Goal: Task Accomplishment & Management: Complete application form

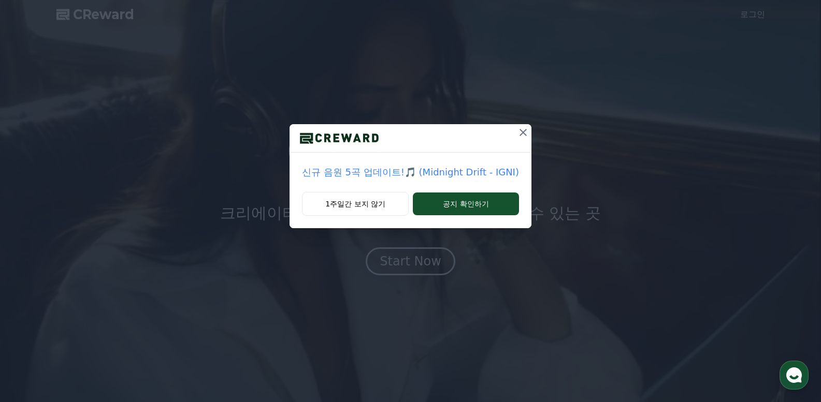
click at [527, 130] on button at bounding box center [523, 132] width 17 height 17
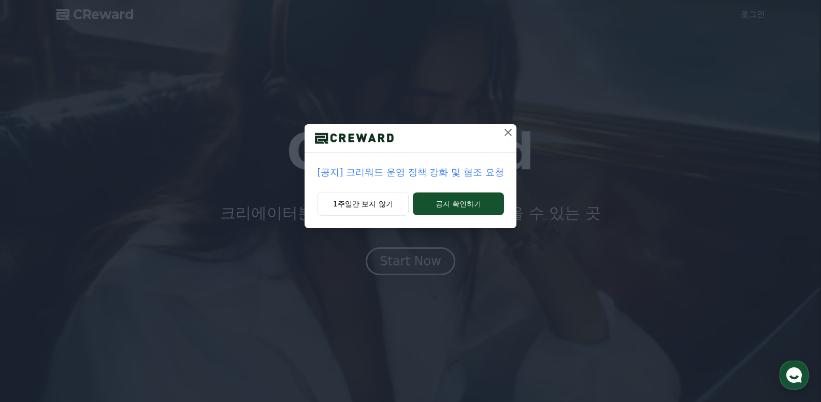
click at [506, 131] on icon at bounding box center [508, 132] width 12 height 12
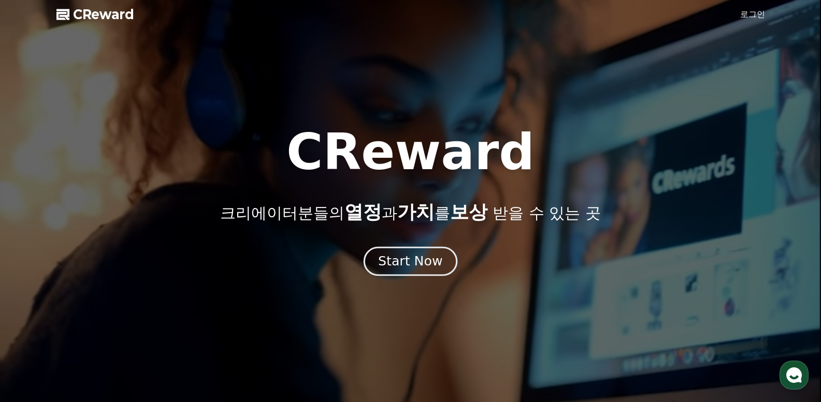
click at [393, 265] on div "Start Now" at bounding box center [410, 262] width 64 height 18
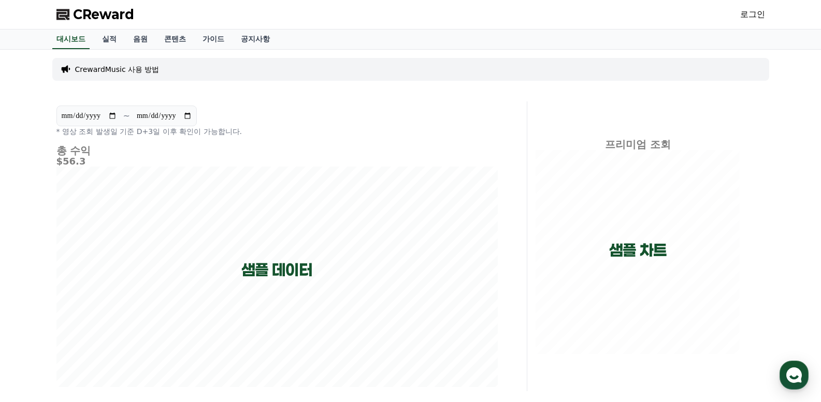
click at [740, 10] on link "로그인" at bounding box center [752, 14] width 25 height 12
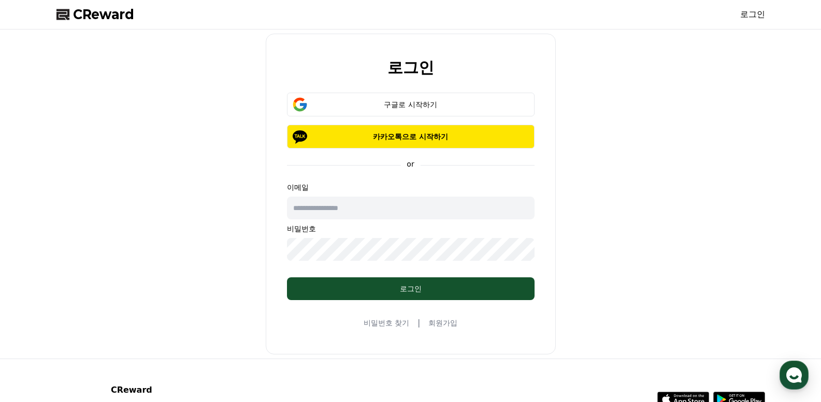
click at [444, 322] on link "회원가입" at bounding box center [442, 323] width 29 height 10
click at [365, 104] on div "구글로 시작하기" at bounding box center [410, 104] width 217 height 10
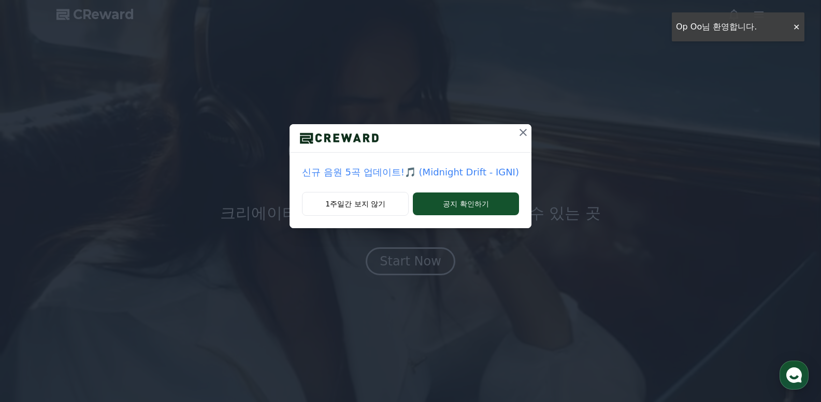
click at [519, 133] on icon at bounding box center [522, 132] width 7 height 7
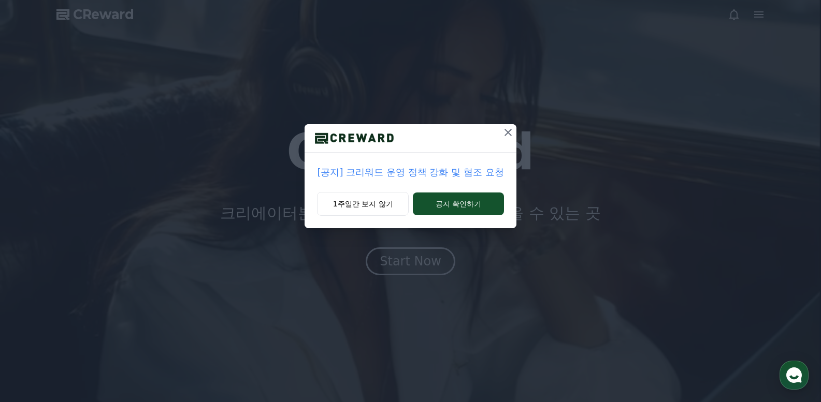
click at [512, 130] on icon at bounding box center [508, 132] width 12 height 12
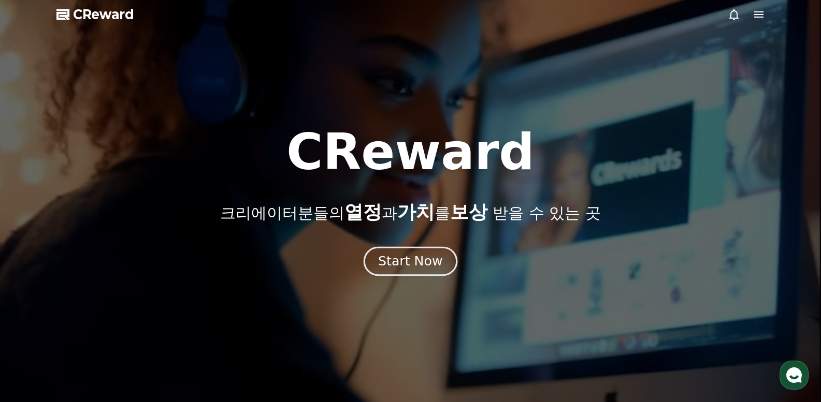
click at [415, 253] on div "Start Now" at bounding box center [410, 262] width 64 height 18
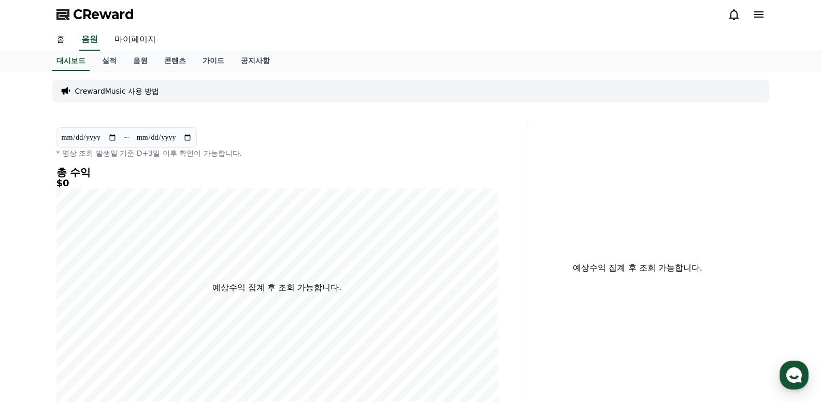
click at [150, 36] on link "마이페이지" at bounding box center [135, 40] width 58 height 22
select select "**********"
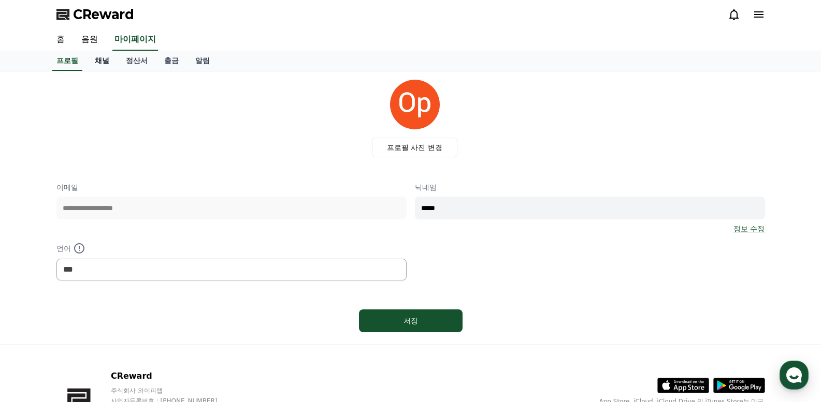
click at [101, 57] on link "채널" at bounding box center [101, 61] width 31 height 20
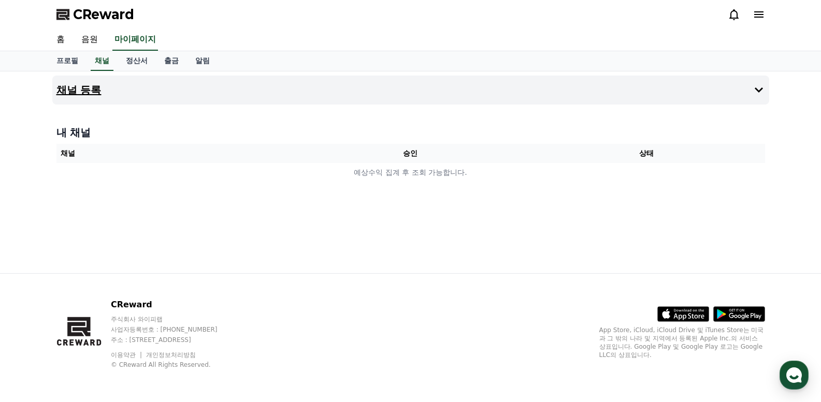
click at [89, 82] on button "채널 등록" at bounding box center [410, 90] width 717 height 29
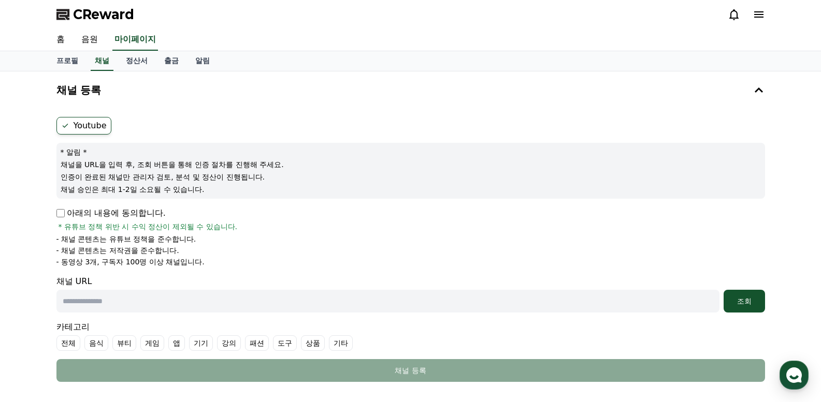
click at [144, 301] on input "text" at bounding box center [387, 301] width 663 height 23
paste input "**********"
type input "**********"
click at [738, 296] on div "조회" at bounding box center [743, 301] width 33 height 10
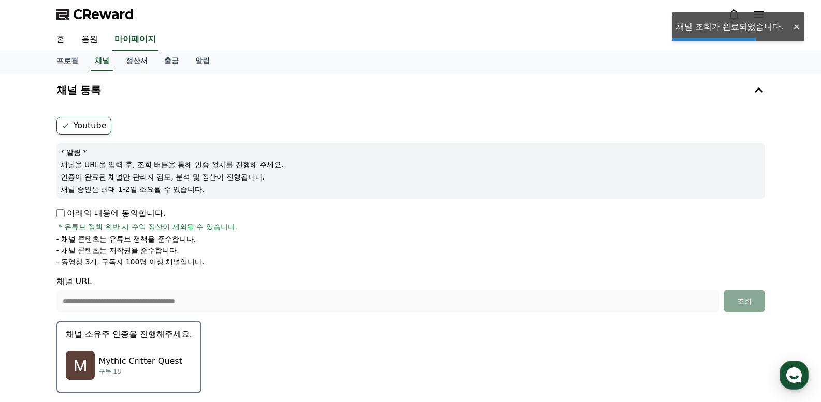
scroll to position [155, 0]
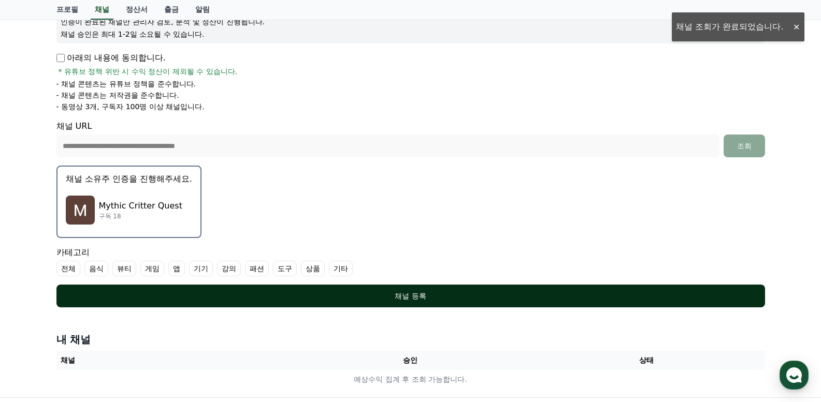
click at [410, 297] on div "채널 등록" at bounding box center [410, 296] width 667 height 10
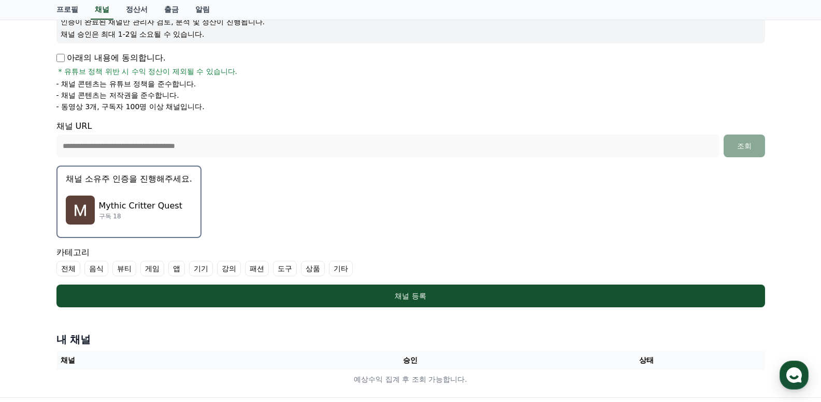
click at [69, 265] on label "전체" at bounding box center [68, 269] width 24 height 16
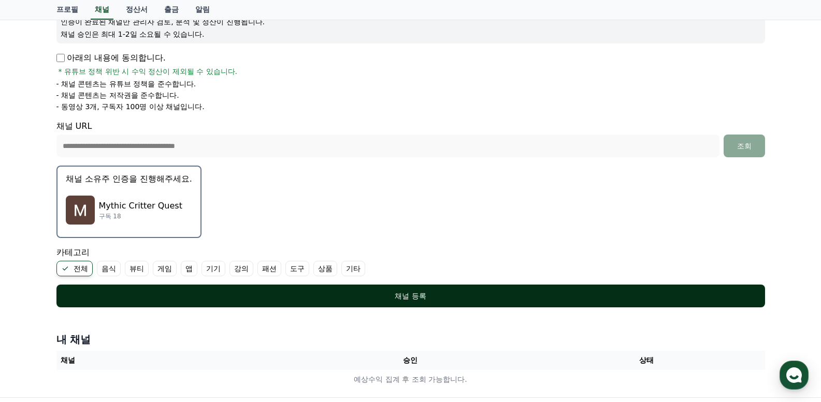
click at [376, 298] on div "채널 등록" at bounding box center [410, 296] width 667 height 10
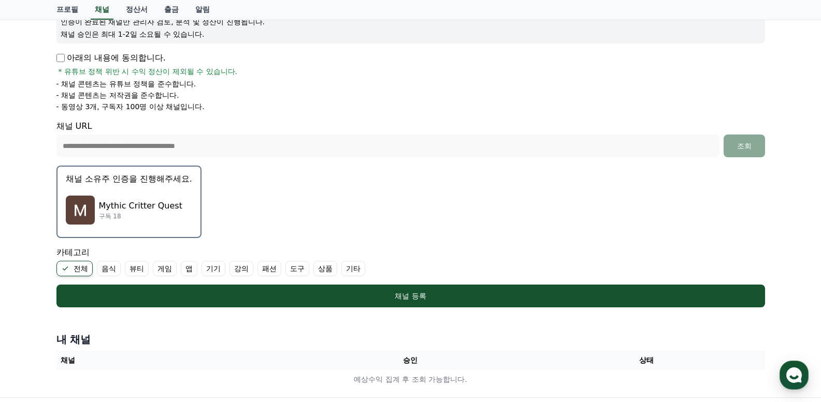
click at [144, 203] on p "Mythic Critter Quest" at bounding box center [140, 206] width 83 height 12
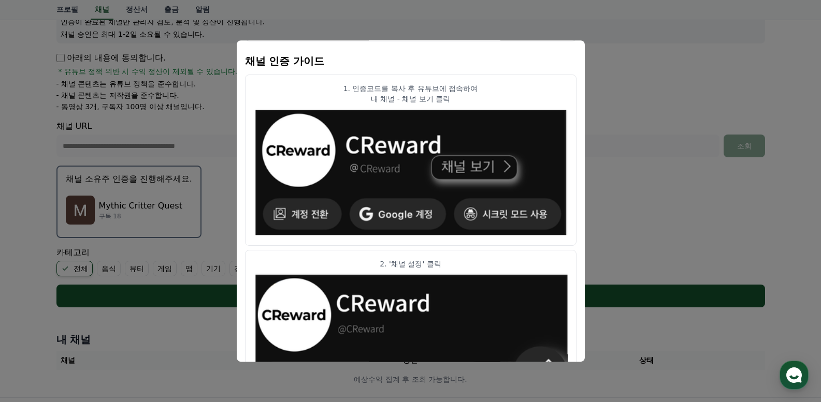
scroll to position [0, 0]
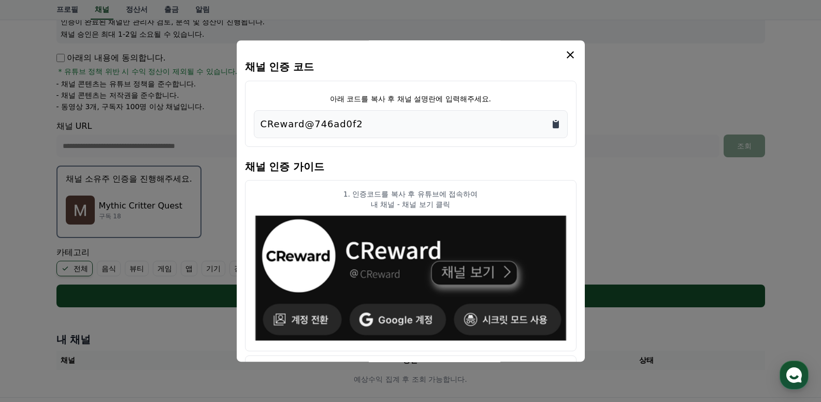
click at [558, 122] on icon "Copy to clipboard" at bounding box center [555, 125] width 6 height 8
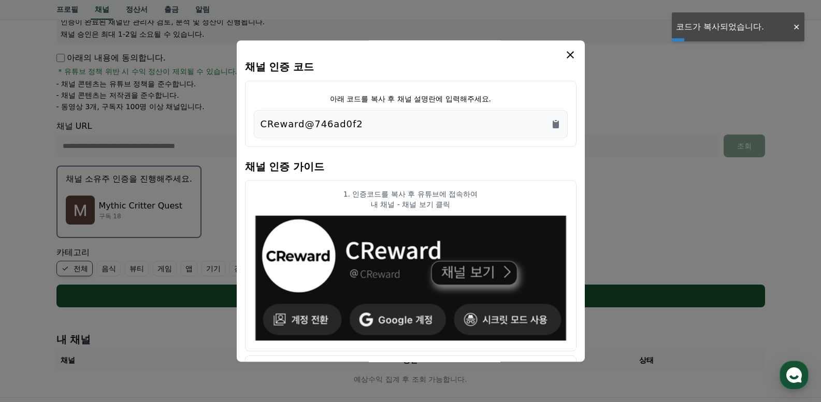
click at [572, 54] on icon "modal" at bounding box center [570, 55] width 12 height 12
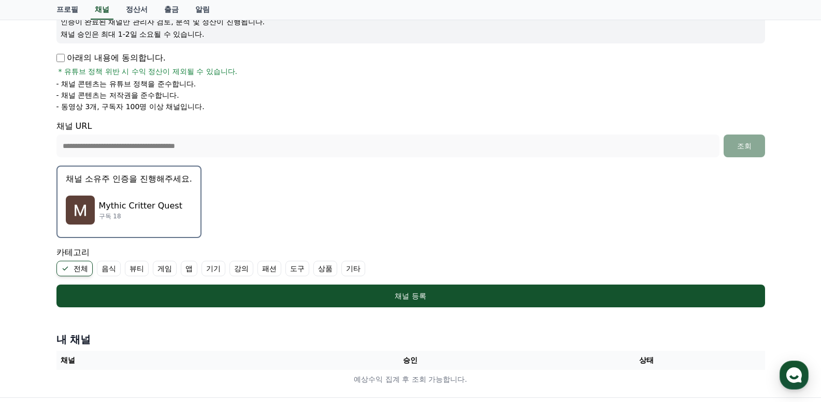
click at [119, 198] on div "Mythic Critter Quest 구독 18" at bounding box center [129, 209] width 126 height 41
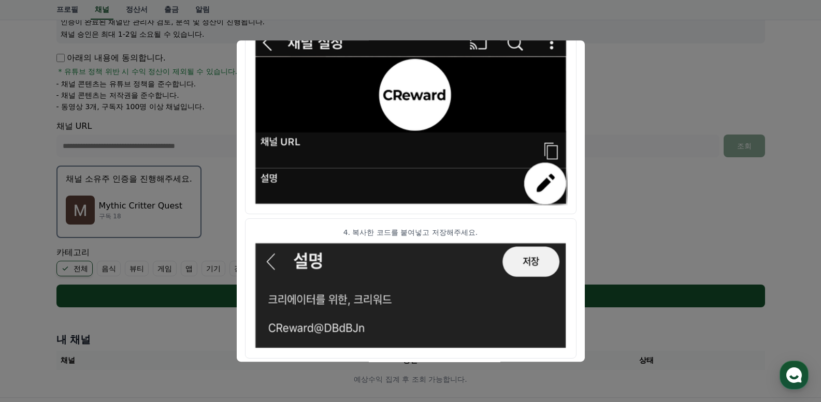
scroll to position [572, 0]
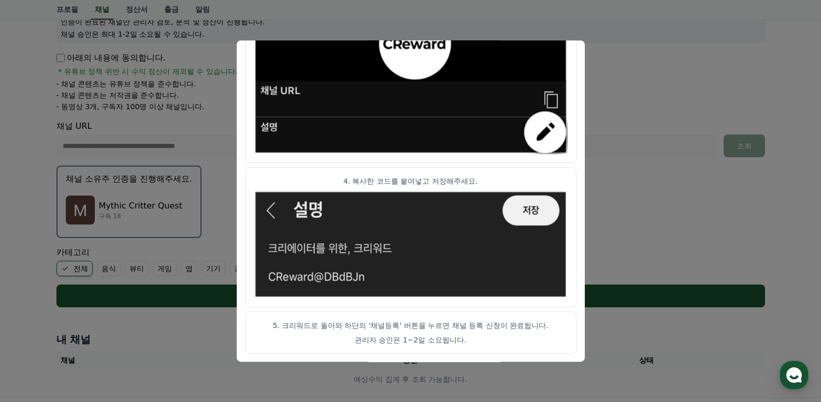
click at [2, 170] on button "close modal" at bounding box center [410, 201] width 821 height 402
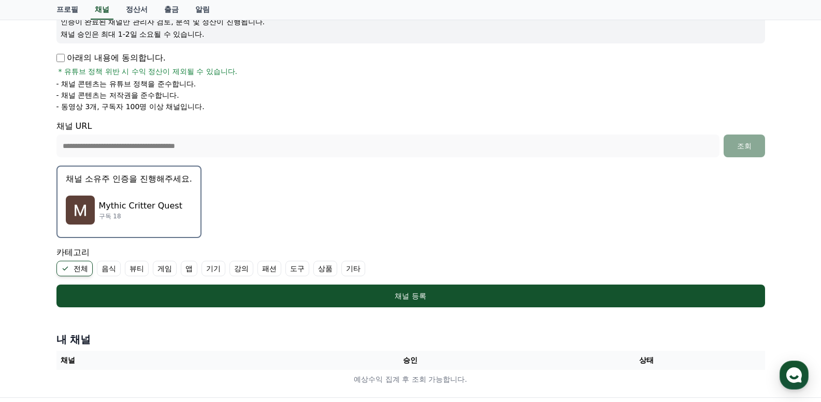
click at [139, 200] on p "Mythic Critter Quest" at bounding box center [140, 206] width 83 height 12
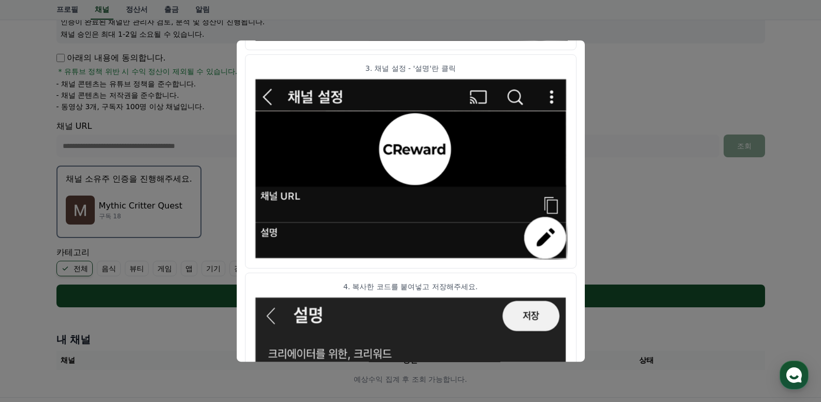
scroll to position [518, 0]
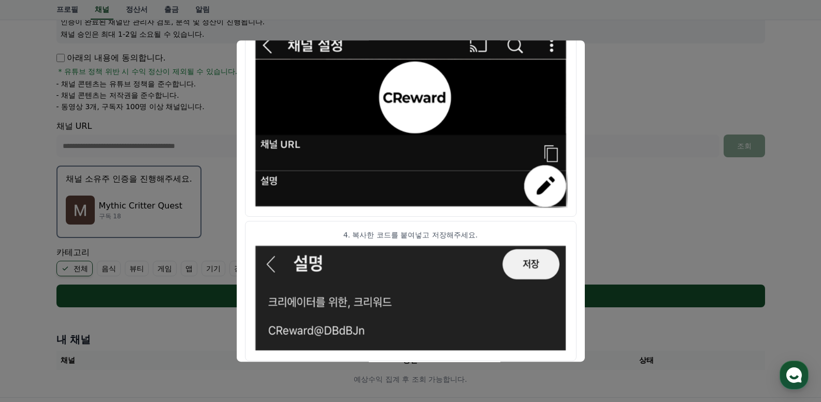
click at [625, 86] on button "close modal" at bounding box center [410, 201] width 821 height 402
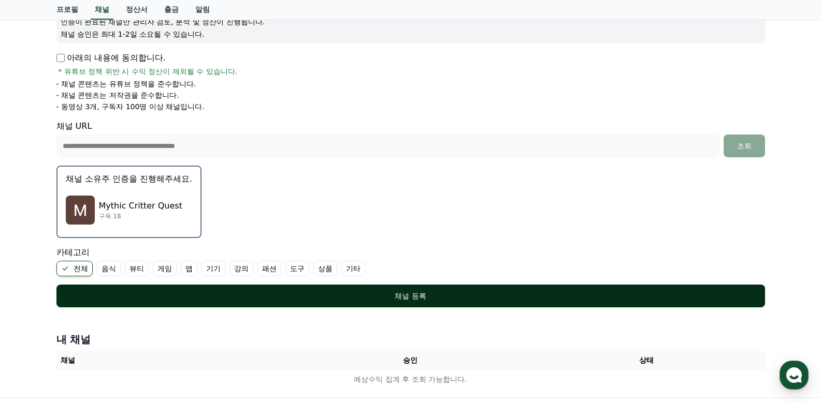
click at [236, 290] on button "채널 등록" at bounding box center [410, 296] width 708 height 23
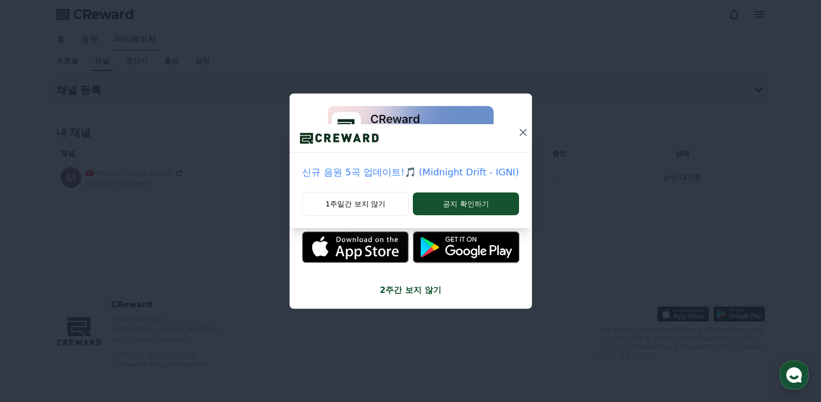
click at [525, 134] on icon at bounding box center [523, 132] width 12 height 12
click at [509, 135] on icon at bounding box center [507, 132] width 7 height 7
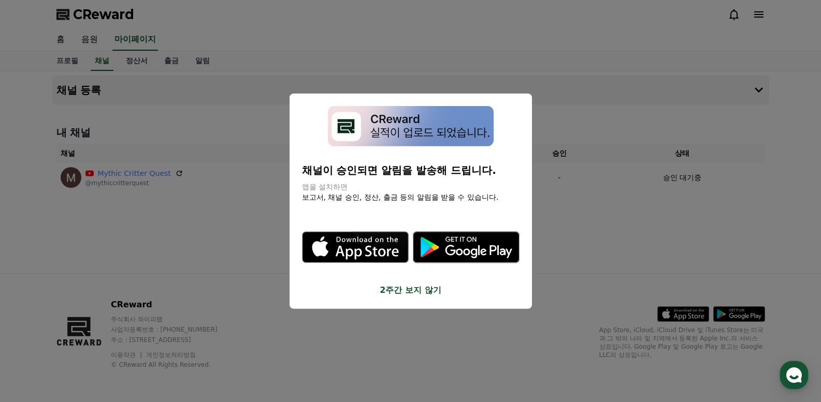
click at [624, 241] on button "close modal" at bounding box center [410, 201] width 821 height 402
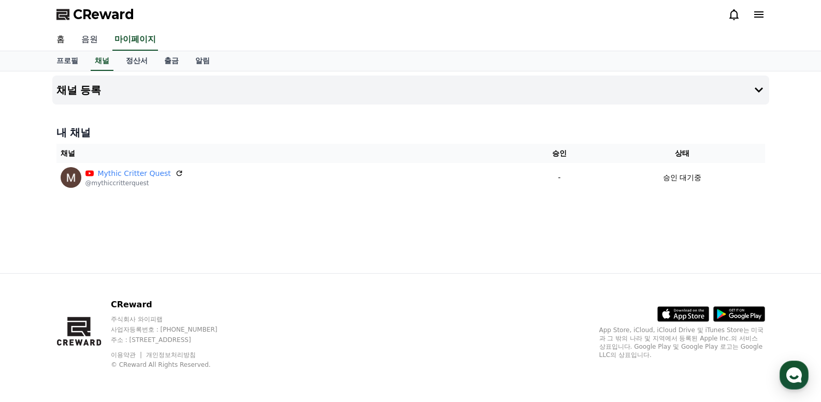
click at [88, 39] on link "음원" at bounding box center [89, 40] width 33 height 22
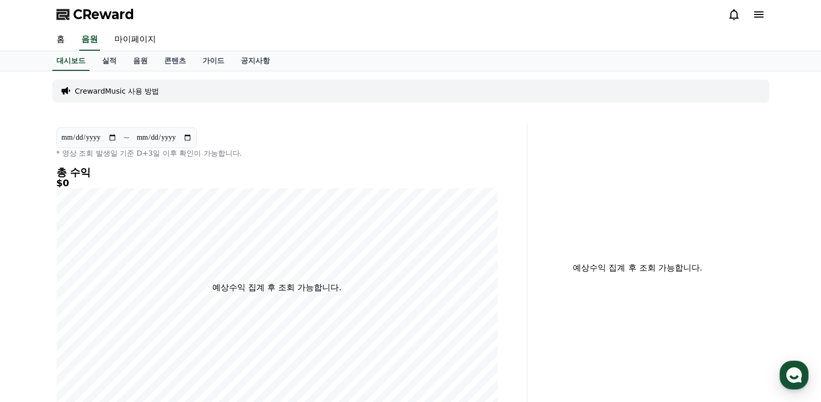
click at [90, 17] on span "CReward" at bounding box center [103, 14] width 61 height 17
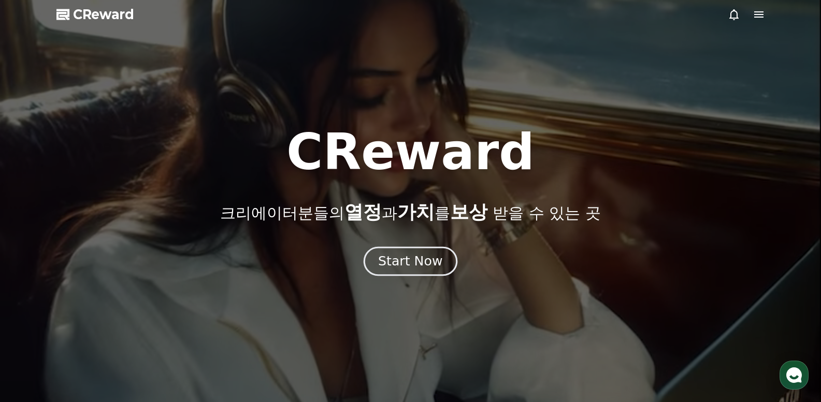
click at [426, 262] on div "Start Now" at bounding box center [410, 262] width 64 height 18
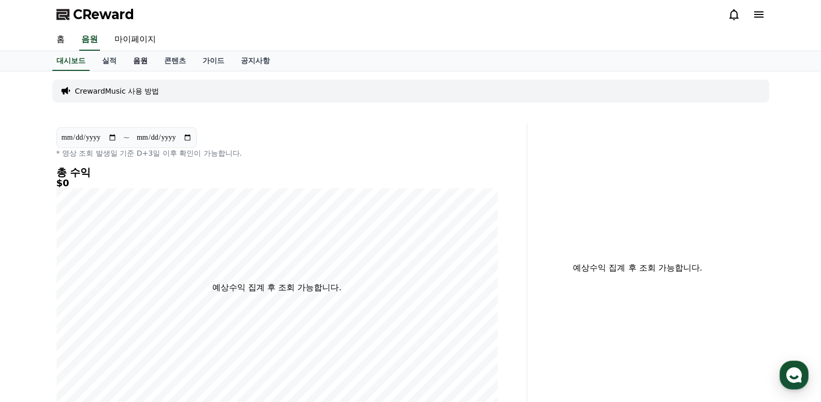
click at [142, 62] on link "음원" at bounding box center [140, 61] width 31 height 20
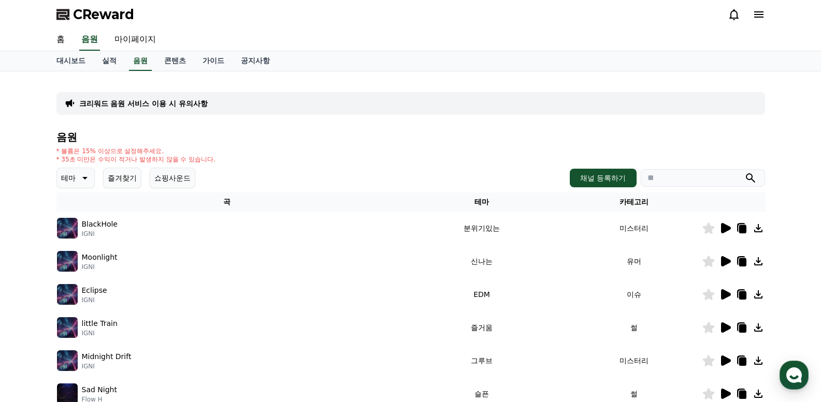
click at [80, 171] on button "테마" at bounding box center [75, 178] width 38 height 21
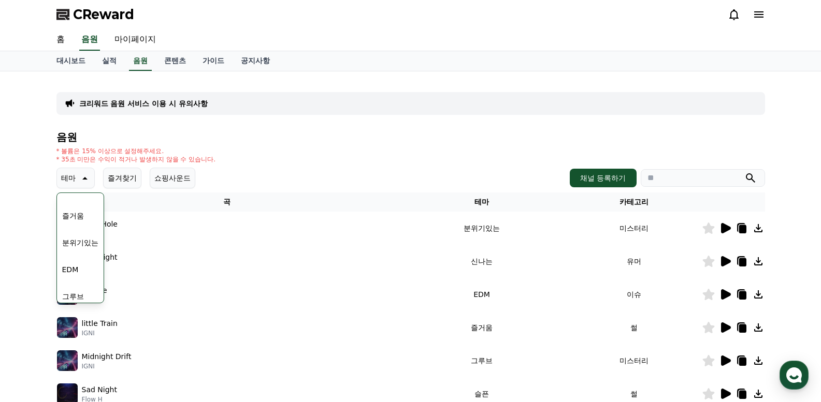
scroll to position [427, 0]
click at [77, 206] on button "귀여운" at bounding box center [73, 209] width 30 height 23
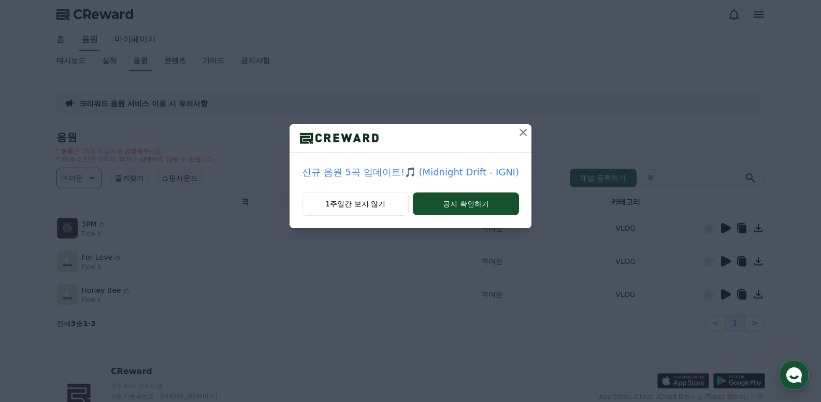
click at [517, 131] on icon at bounding box center [523, 132] width 12 height 12
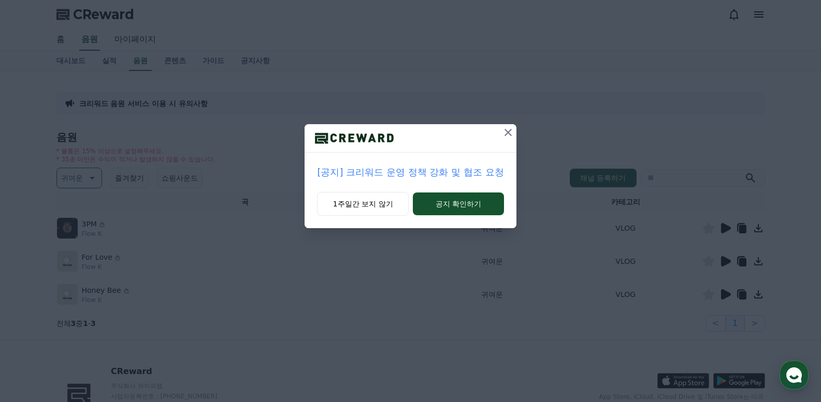
click at [503, 128] on icon at bounding box center [508, 132] width 12 height 12
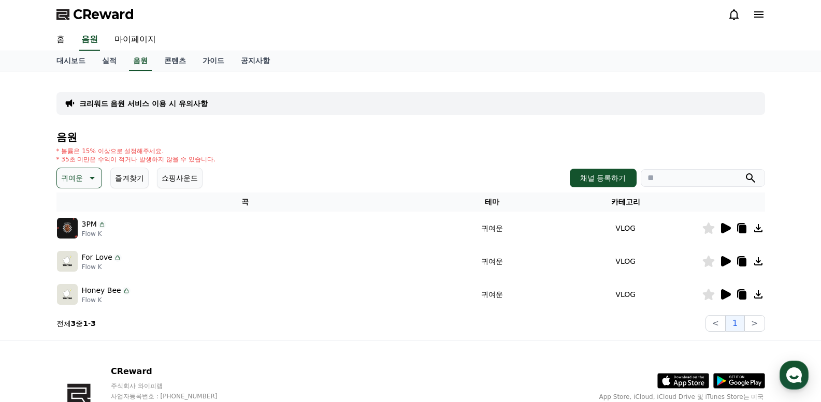
click at [731, 14] on icon at bounding box center [733, 14] width 12 height 12
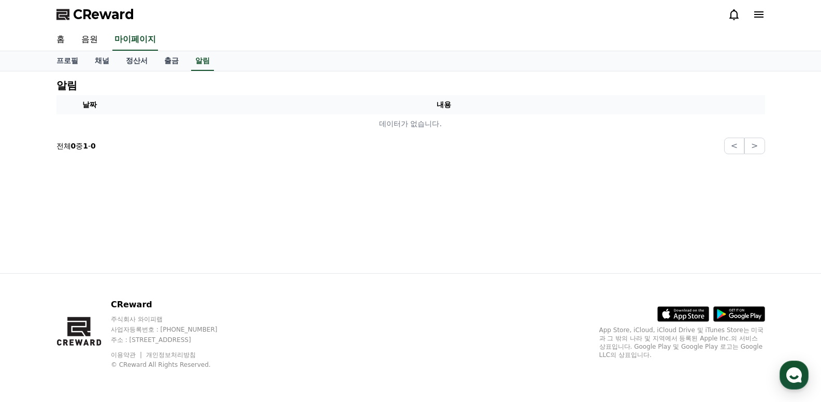
click at [731, 14] on icon at bounding box center [733, 14] width 12 height 12
click at [89, 17] on span "CReward" at bounding box center [103, 14] width 61 height 17
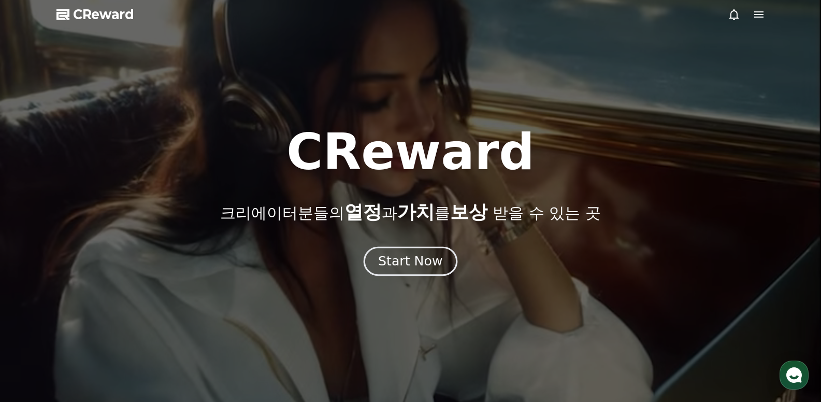
click at [421, 255] on div "Start Now" at bounding box center [410, 262] width 64 height 18
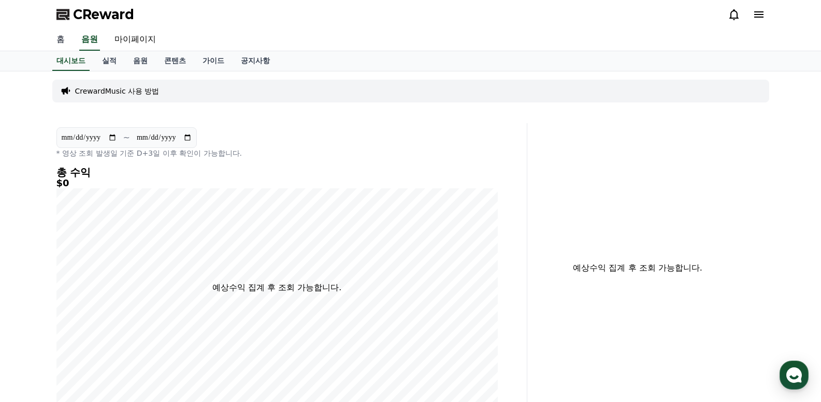
click at [60, 39] on link "홈" at bounding box center [60, 40] width 25 height 22
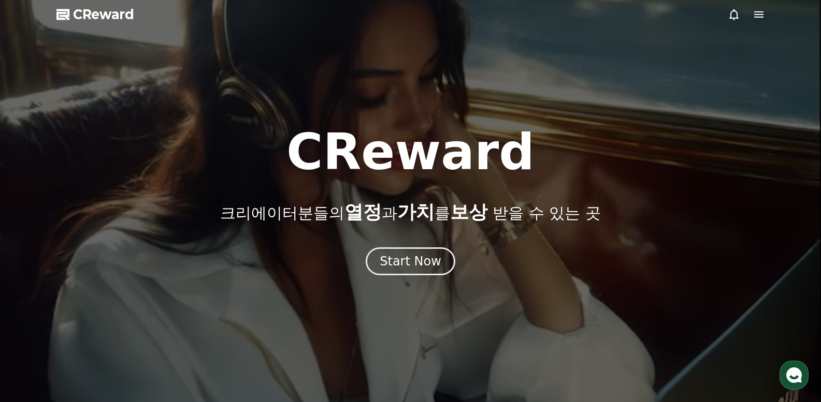
click at [752, 9] on icon at bounding box center [758, 14] width 12 height 12
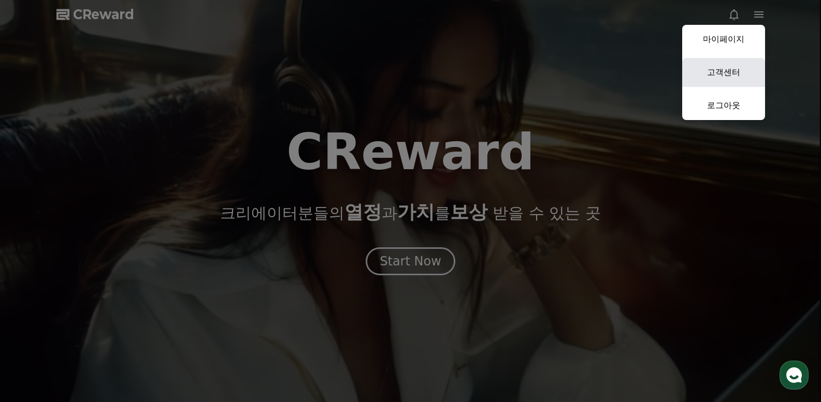
click at [736, 69] on link "고객센터" at bounding box center [723, 72] width 83 height 29
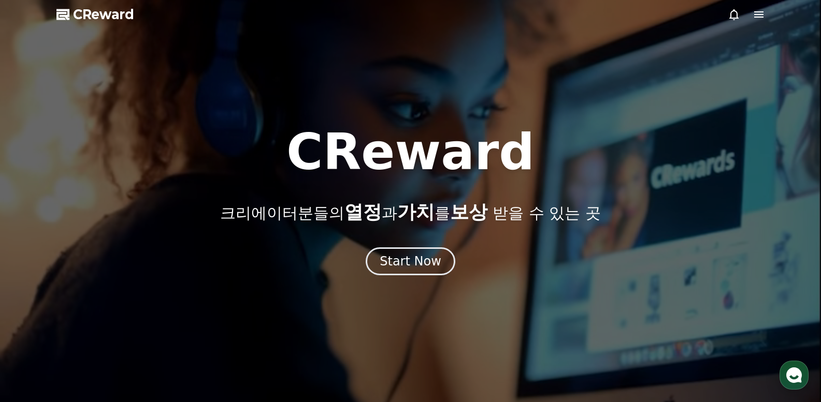
click at [57, 10] on polygon at bounding box center [62, 14] width 13 height 11
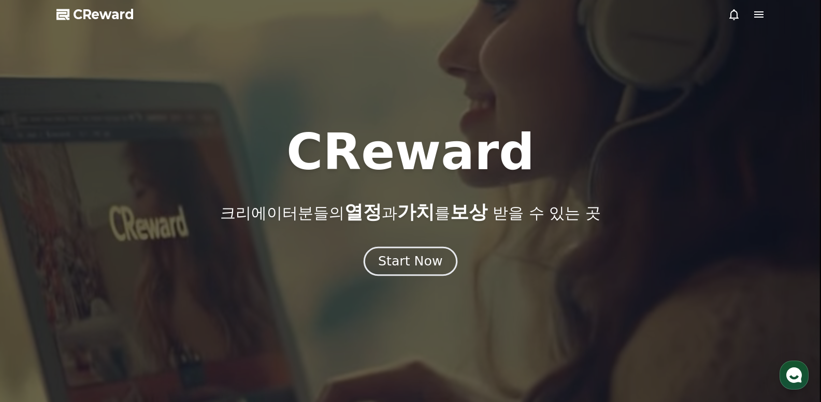
click at [424, 265] on div "Start Now" at bounding box center [410, 262] width 64 height 18
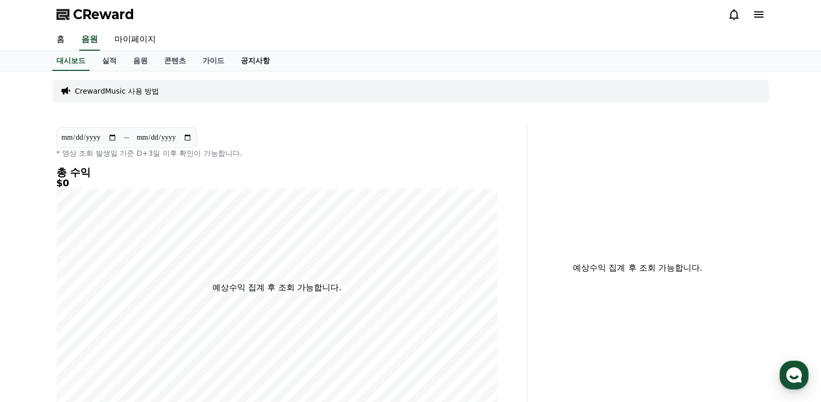
click at [257, 62] on link "공지사항" at bounding box center [255, 61] width 46 height 20
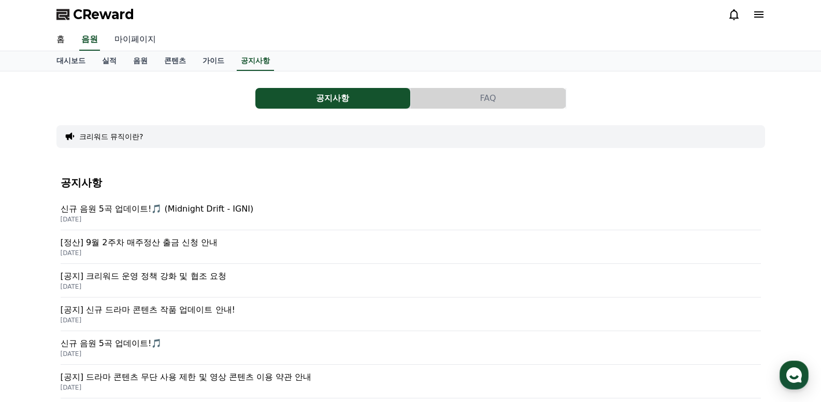
click at [135, 41] on link "마이페이지" at bounding box center [135, 40] width 58 height 22
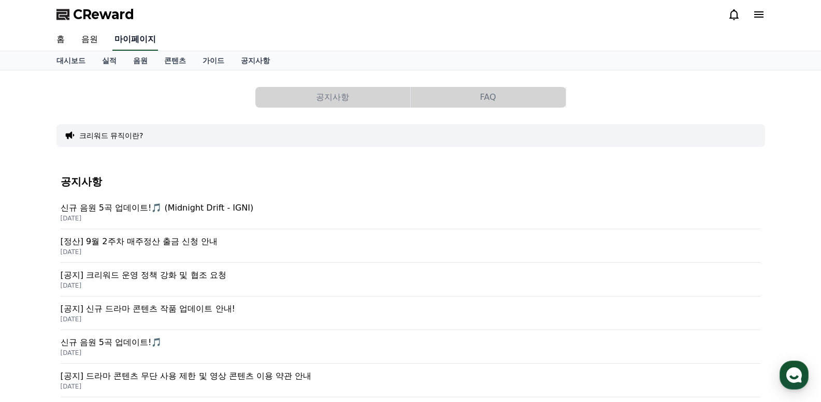
select select "**********"
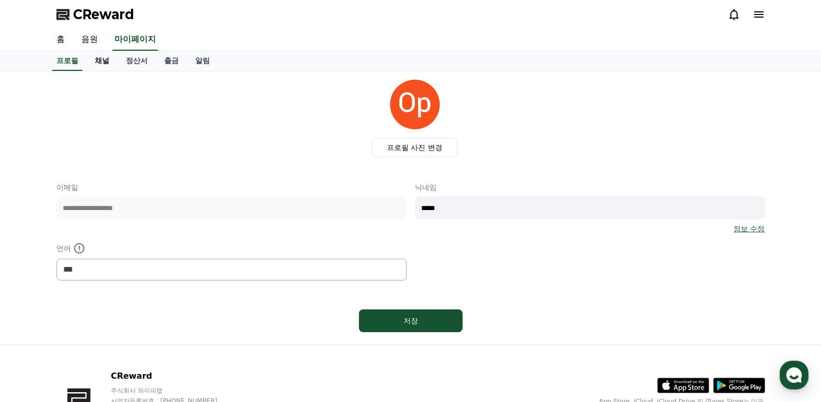
click at [102, 64] on link "채널" at bounding box center [101, 61] width 31 height 20
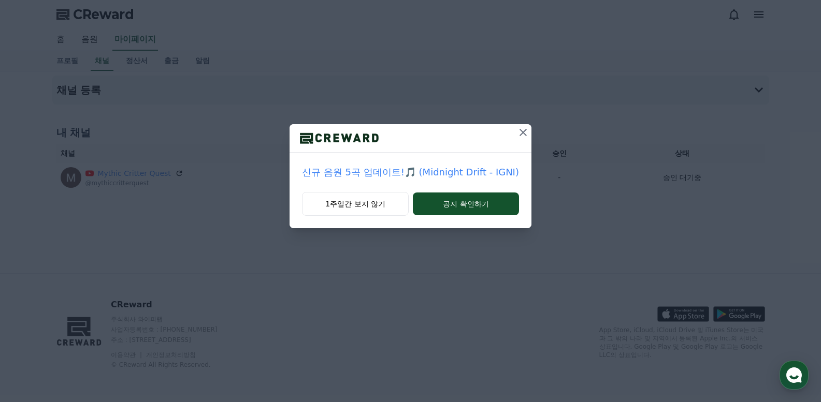
click at [517, 135] on icon at bounding box center [523, 132] width 12 height 12
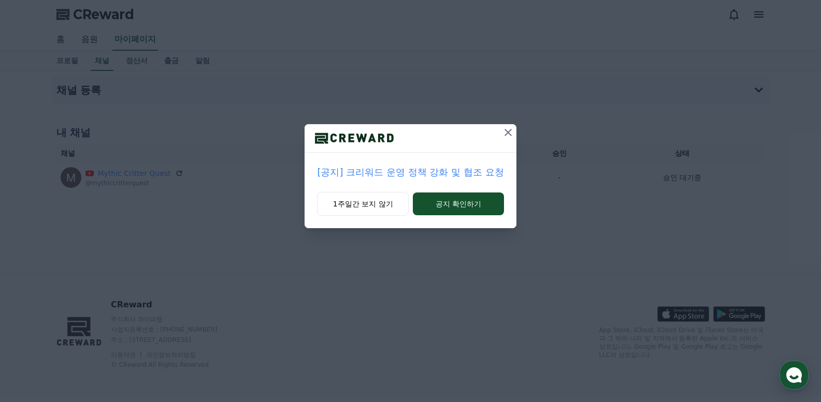
click at [517, 135] on div "[공지] 크리워드 운영 정책 강화 및 협조 요청 1주일간 보지 않기 공지 확인하기" at bounding box center [410, 122] width 821 height 245
click at [509, 132] on icon at bounding box center [508, 132] width 12 height 12
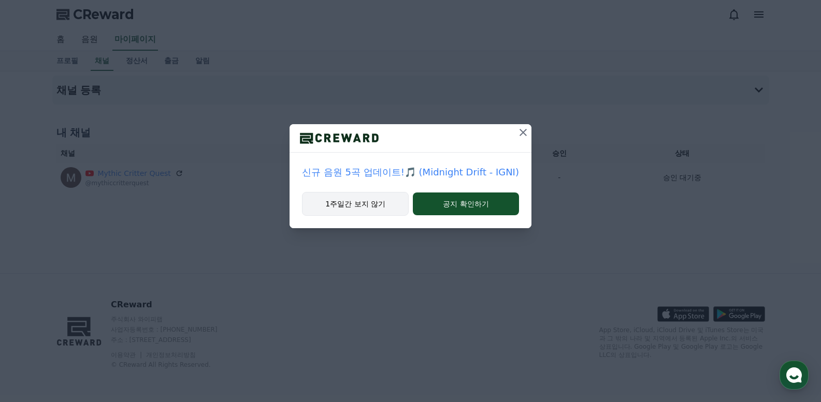
click at [351, 207] on button "1주일간 보지 않기" at bounding box center [355, 204] width 107 height 24
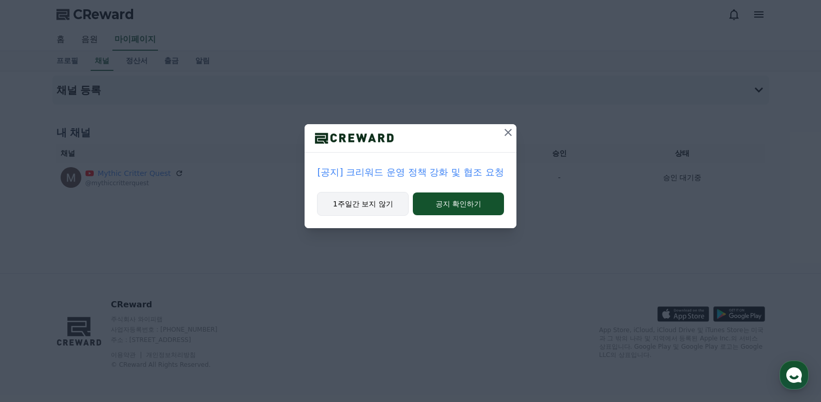
click at [348, 207] on button "1주일간 보지 않기" at bounding box center [363, 204] width 92 height 24
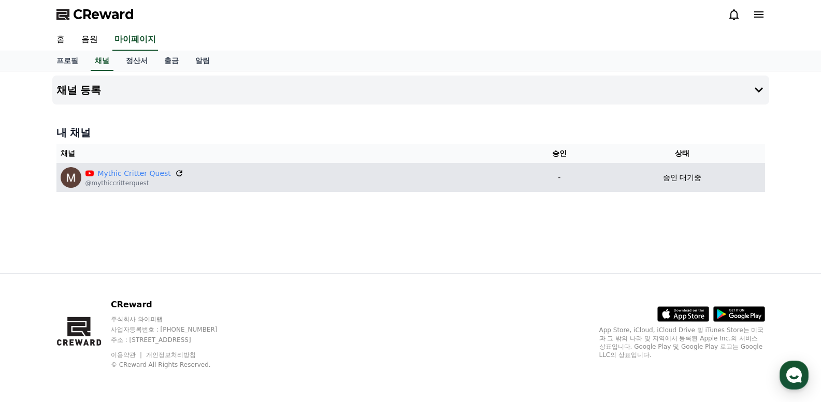
click at [174, 171] on icon at bounding box center [178, 173] width 9 height 9
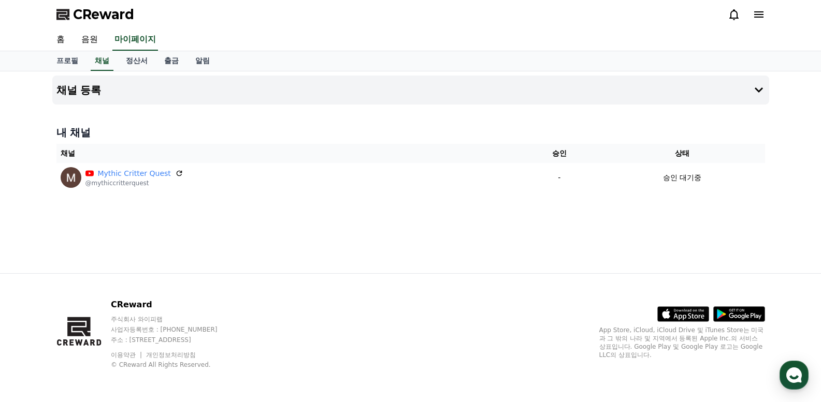
drag, startPoint x: 145, startPoint y: 17, endPoint x: 71, endPoint y: 27, distance: 74.8
click at [71, 27] on div "CReward" at bounding box center [410, 14] width 725 height 29
copy span "CReward"
drag, startPoint x: 147, startPoint y: 16, endPoint x: 74, endPoint y: 24, distance: 73.4
click at [74, 24] on div "CReward" at bounding box center [410, 14] width 725 height 29
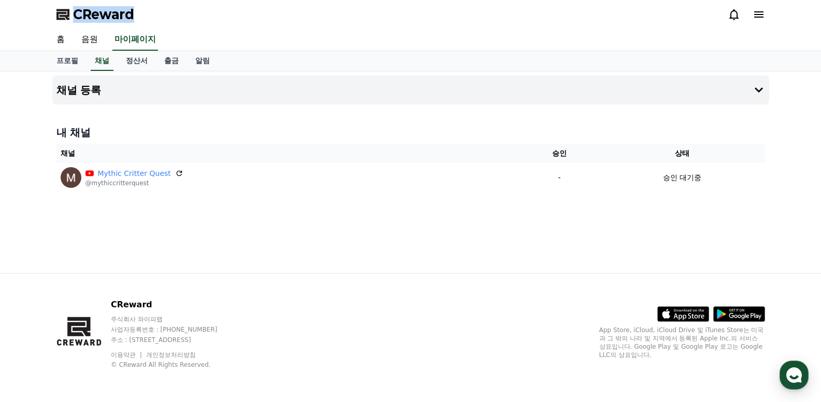
copy span "CReward"
click at [390, 28] on div "CReward" at bounding box center [410, 14] width 725 height 29
